Goal: Find specific page/section: Find specific page/section

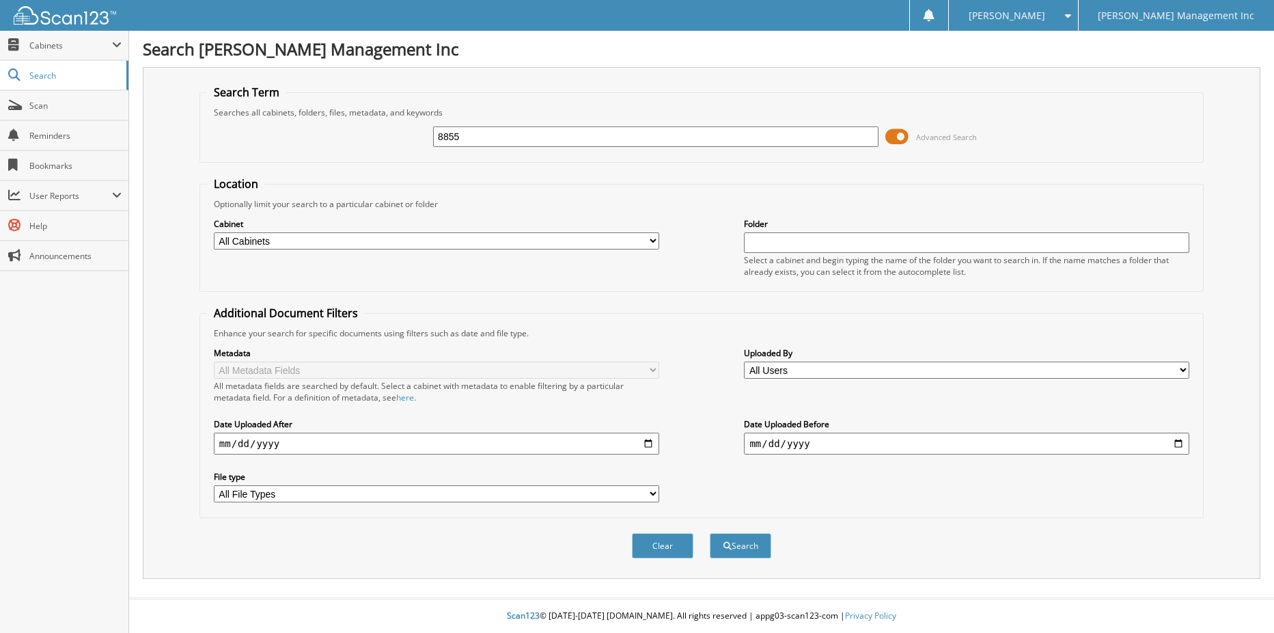
click at [594, 142] on input "8855" at bounding box center [655, 136] width 445 height 20
type input "885569"
click at [710, 533] on button "Search" at bounding box center [740, 545] width 61 height 25
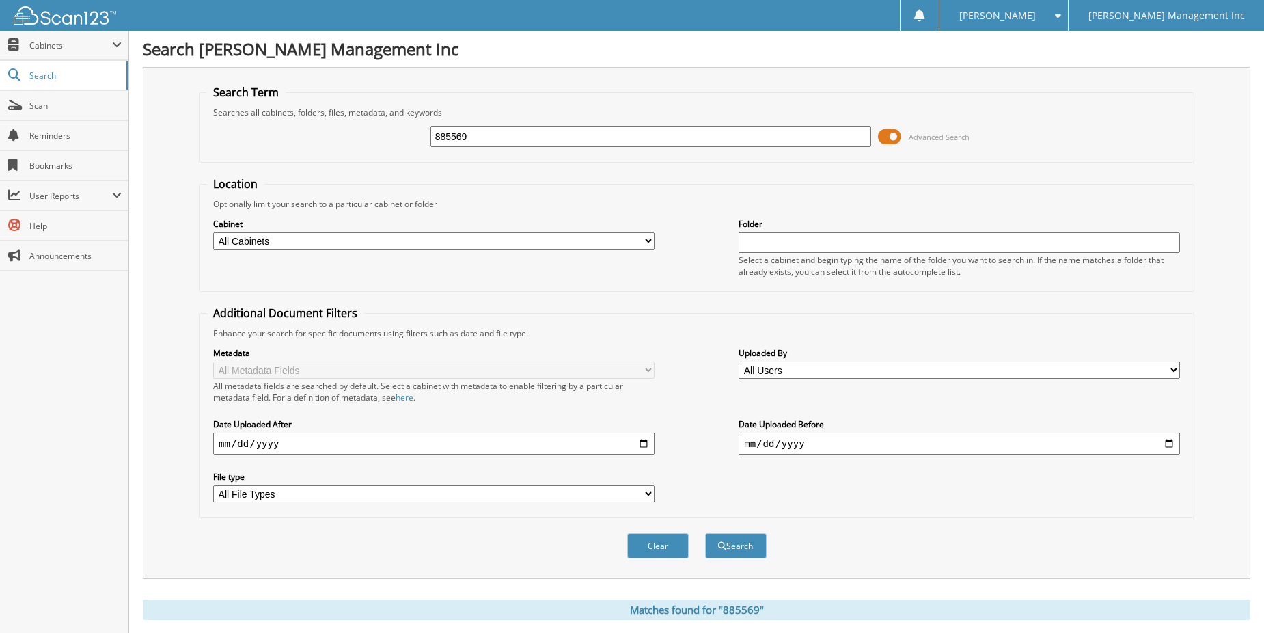
scroll to position [410, 0]
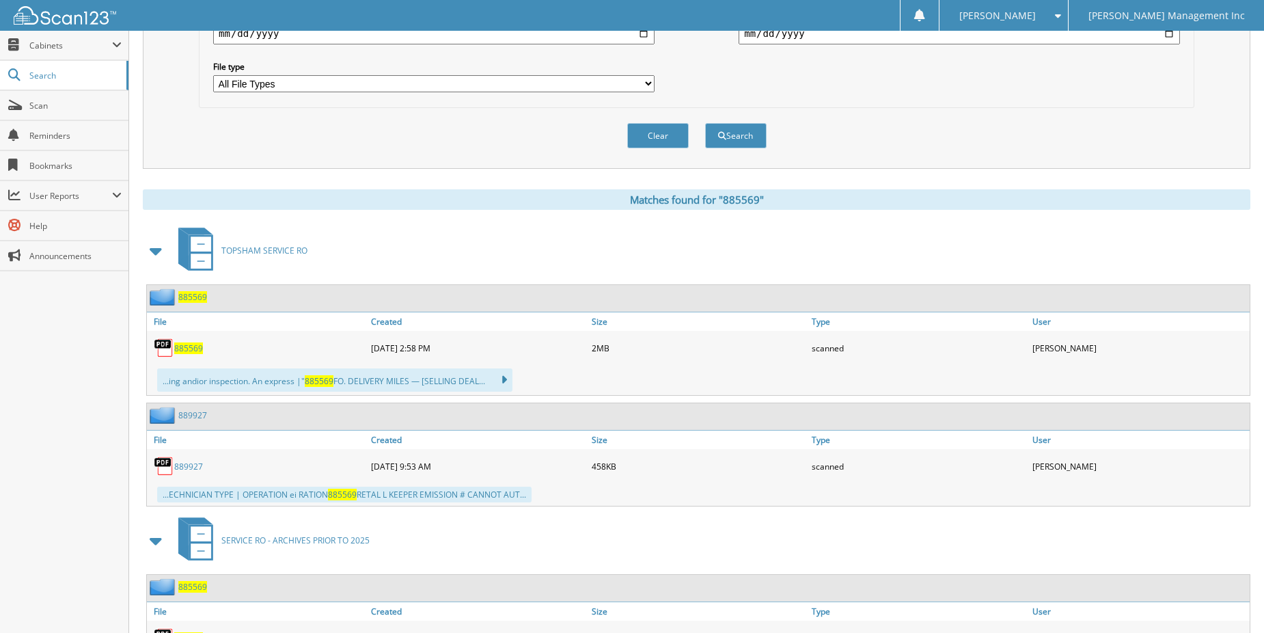
click at [197, 297] on span "885569" at bounding box center [192, 297] width 29 height 12
